Goal: Information Seeking & Learning: Learn about a topic

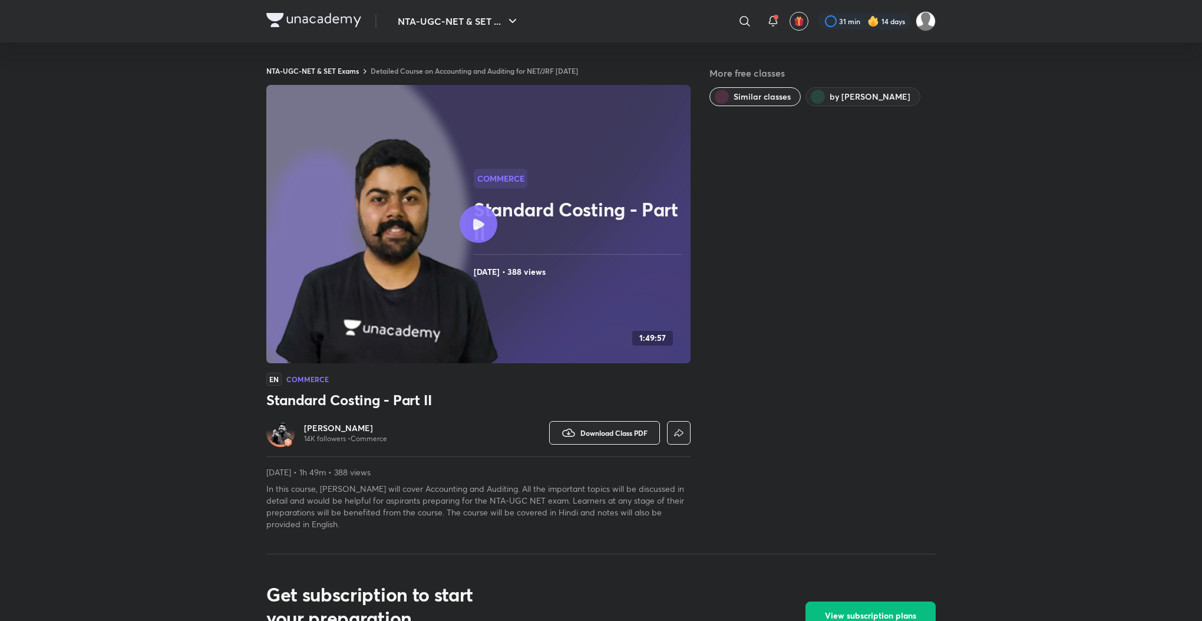
click at [556, 68] on link "Detailed Course on Accounting and Auditing for NET/JRF [DATE]" at bounding box center [474, 70] width 207 height 9
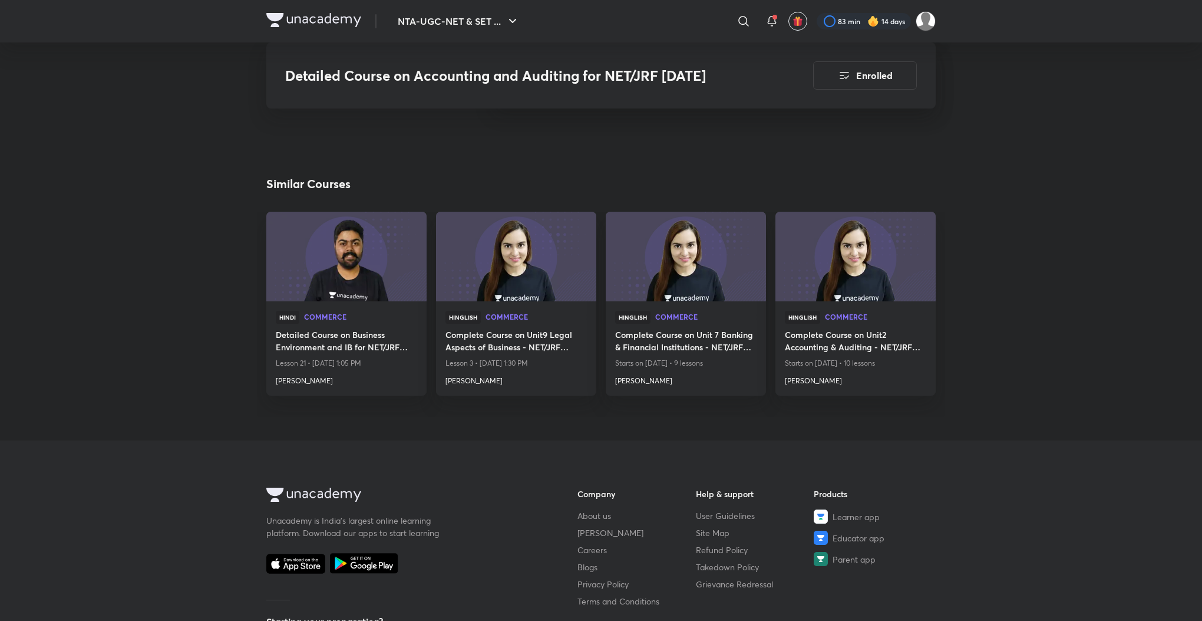
scroll to position [3411, 0]
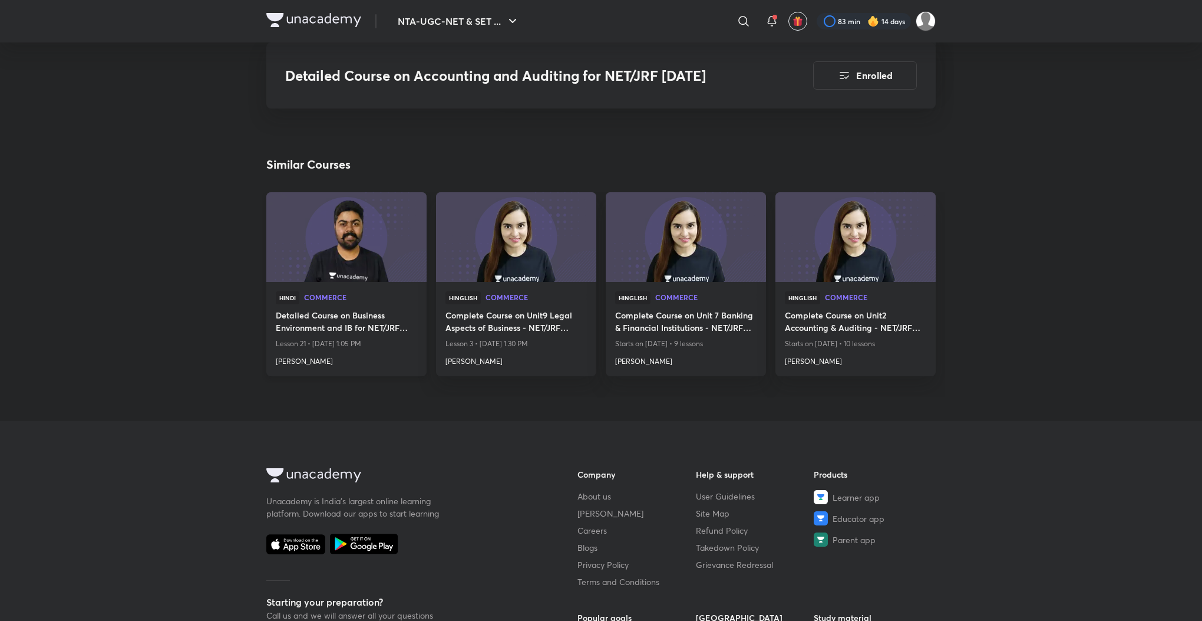
click at [317, 317] on h4 "Detailed Course on Business Environment and IB for NET/JRF June 2025" at bounding box center [346, 322] width 141 height 27
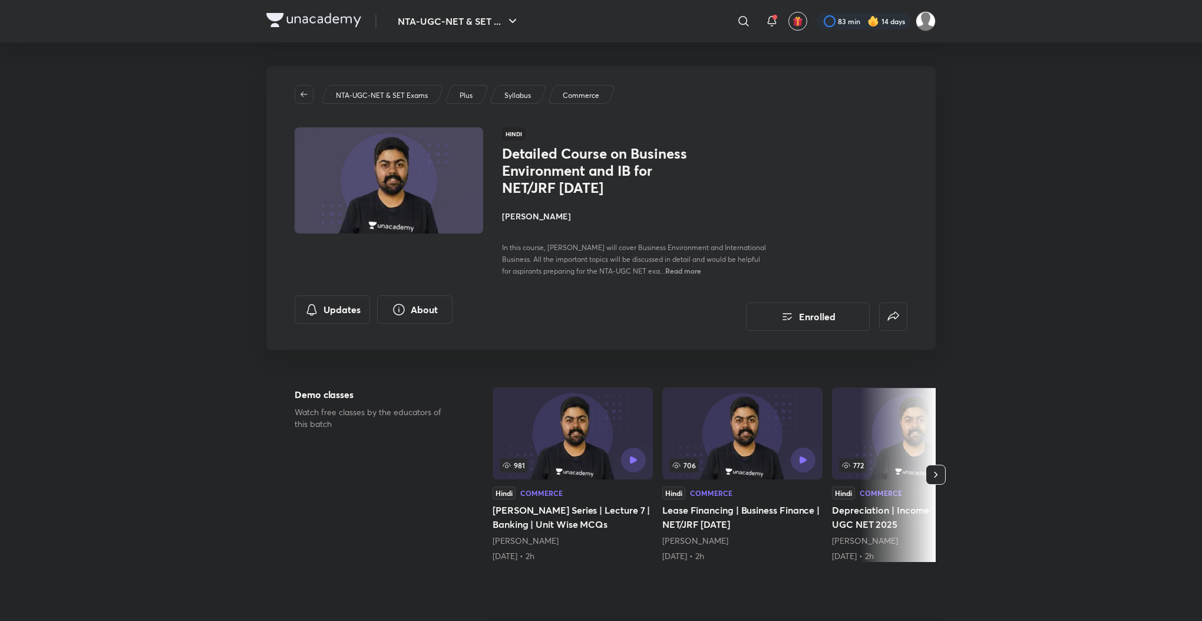
click at [520, 93] on p "Syllabus" at bounding box center [518, 95] width 27 height 11
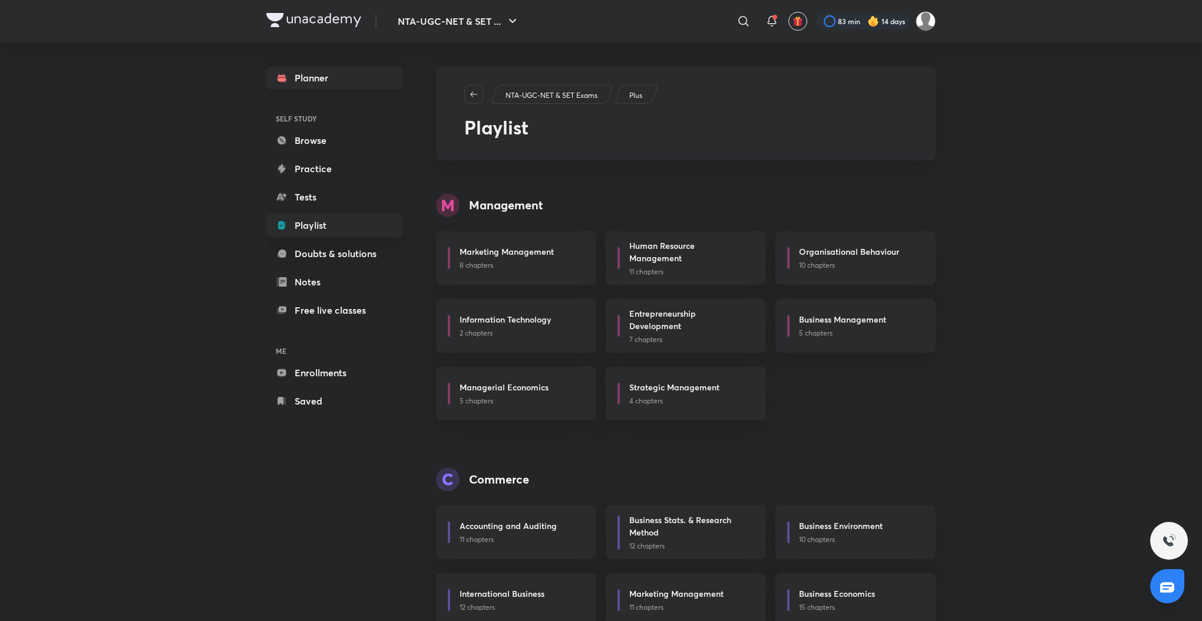
click at [308, 73] on link "Planner" at bounding box center [334, 78] width 137 height 24
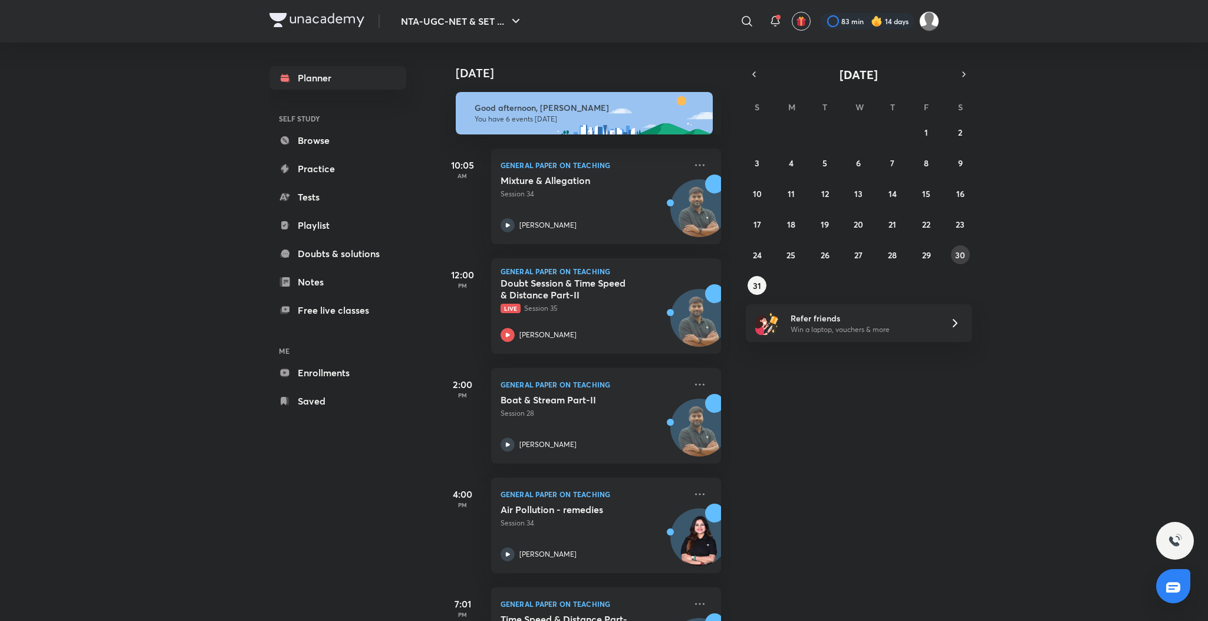
click at [954, 257] on button "30" at bounding box center [960, 254] width 19 height 19
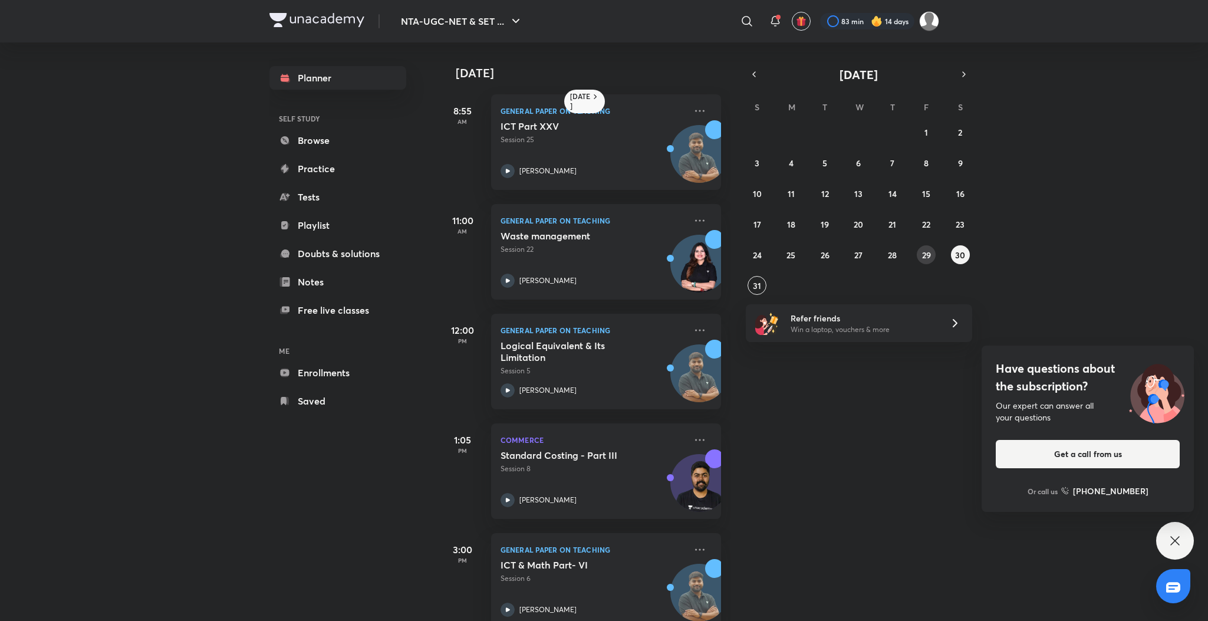
click at [927, 258] on abbr "29" at bounding box center [926, 254] width 9 height 11
click at [510, 387] on icon at bounding box center [507, 390] width 14 height 14
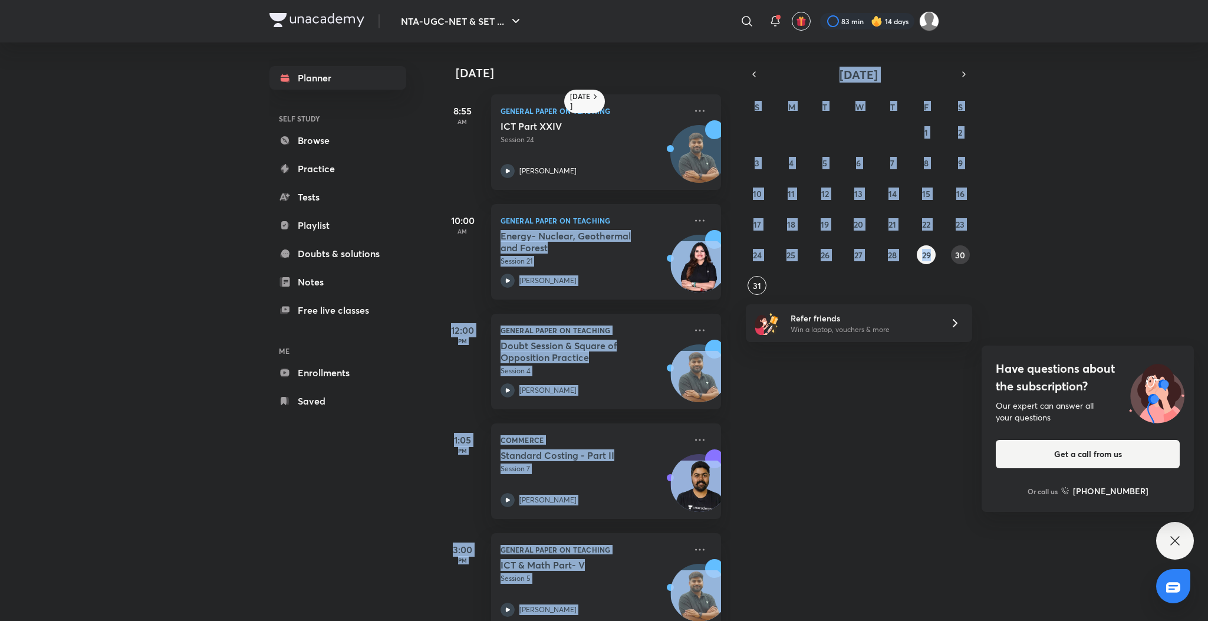
drag, startPoint x: 991, startPoint y: 248, endPoint x: 955, endPoint y: 248, distance: 36.0
click at [939, 248] on div "Today 29 August 8:55 AM General Paper on Teaching ICT Part XXIV Session 24 Raja…" at bounding box center [689, 331] width 500 height 578
click at [955, 249] on abbr "30" at bounding box center [960, 254] width 10 height 11
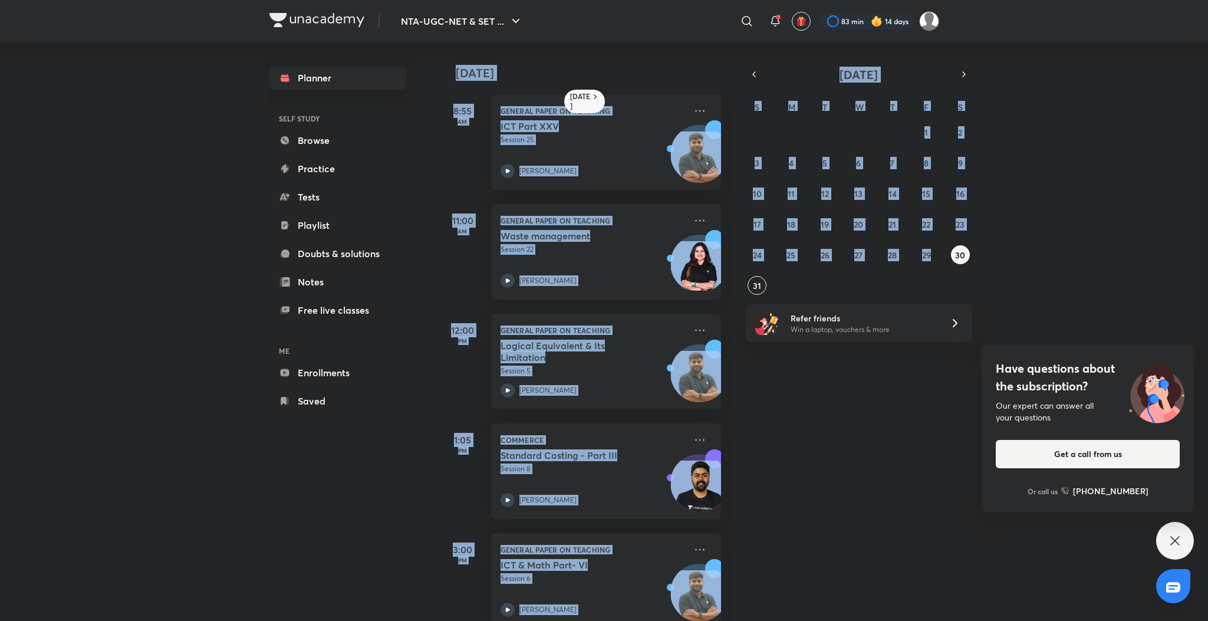
click at [1068, 202] on div "Yesterday 8:55 AM General Paper on Teaching ICT Part XXV Session 25 Rajat Kumar…" at bounding box center [822, 331] width 767 height 578
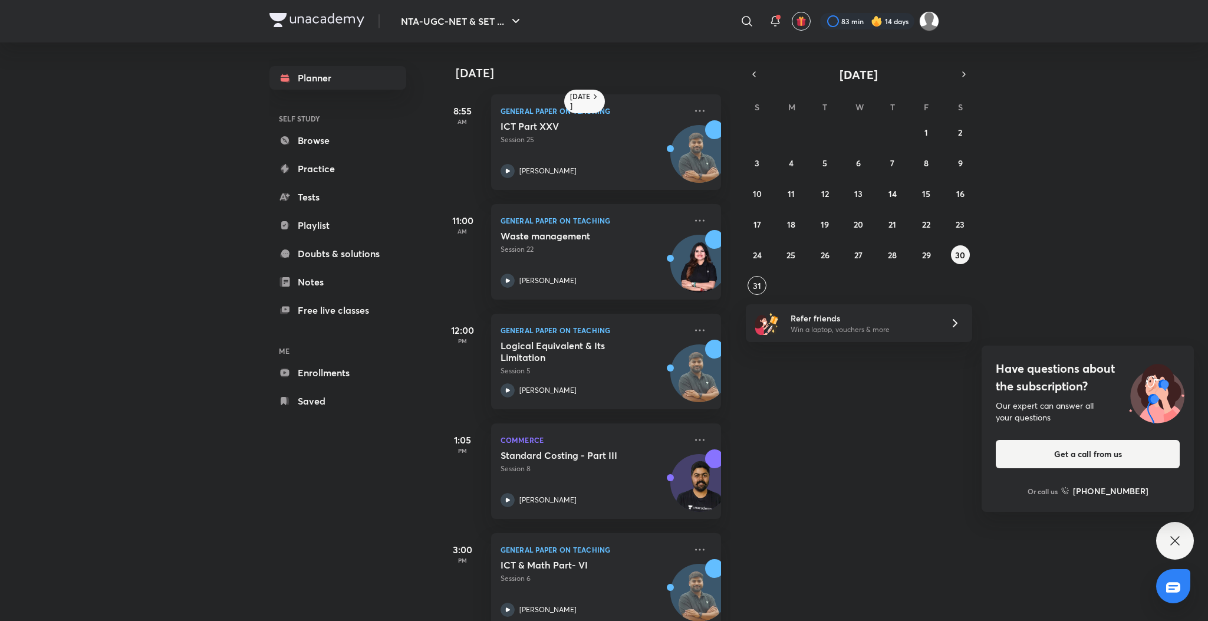
click at [1173, 541] on icon at bounding box center [1175, 540] width 14 height 14
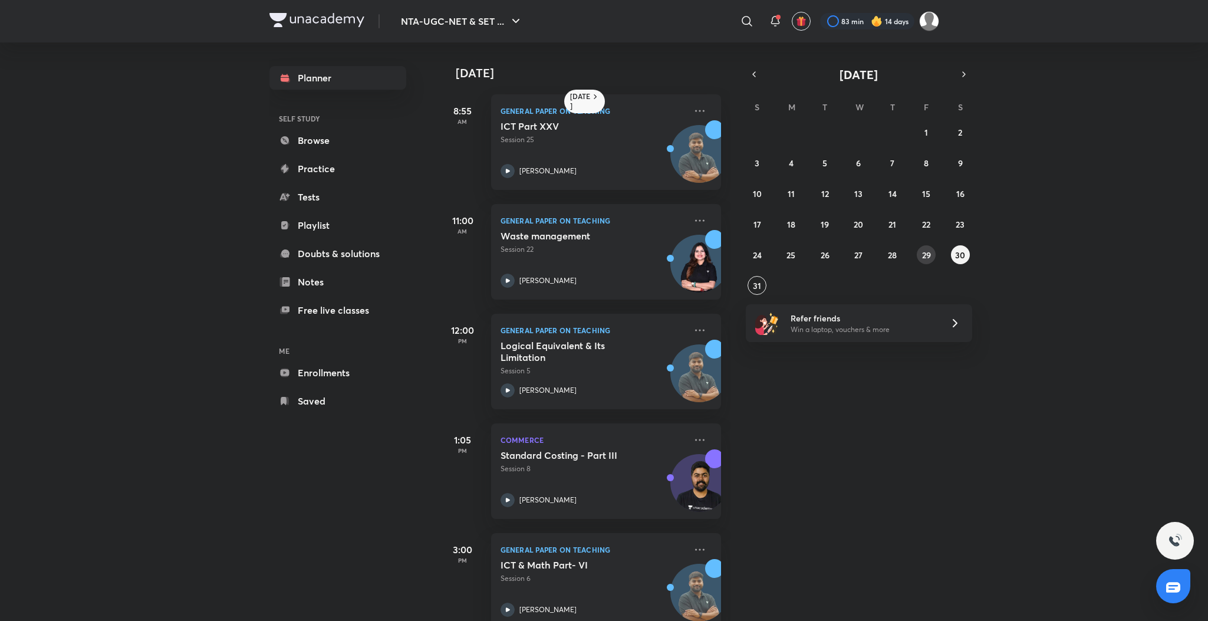
click at [922, 251] on abbr "29" at bounding box center [926, 254] width 9 height 11
click at [690, 430] on div "Commerce Standard Costing - Part II Session 7 Raghav Wadhwa" at bounding box center [606, 470] width 230 height 95
